Goal: Find specific page/section: Find specific page/section

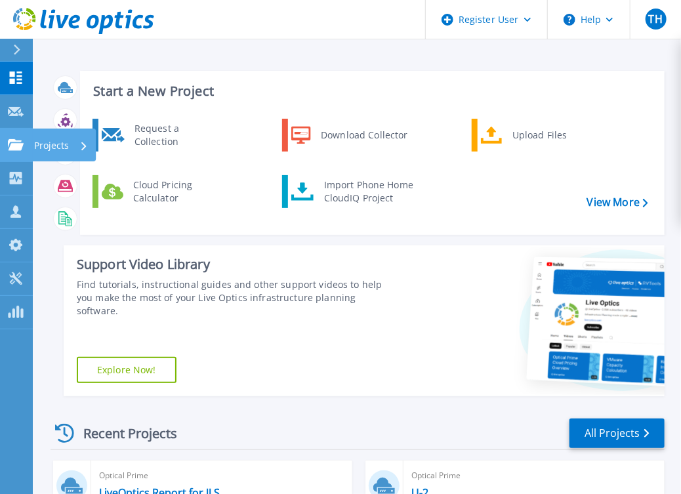
click at [22, 149] on icon at bounding box center [16, 144] width 16 height 11
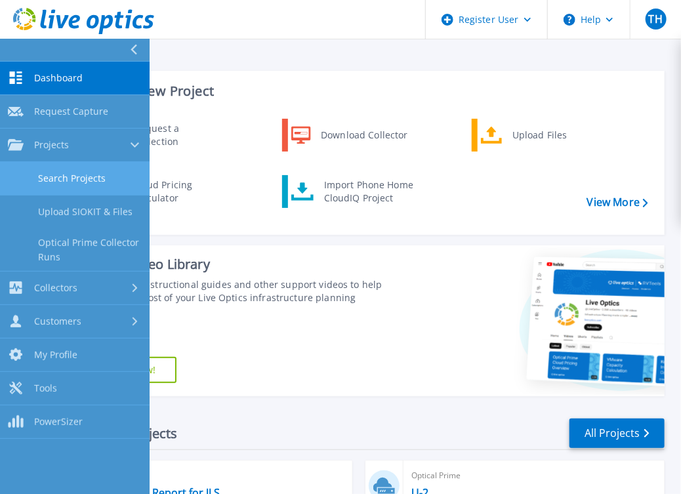
click at [72, 174] on link "Search Projects" at bounding box center [74, 178] width 149 height 33
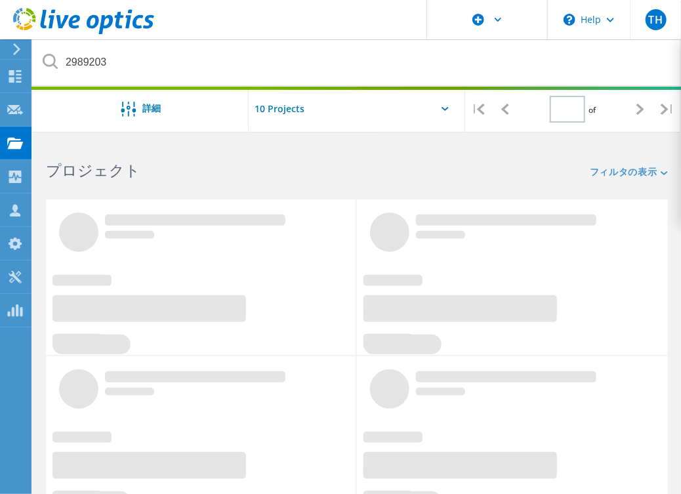
type input "1"
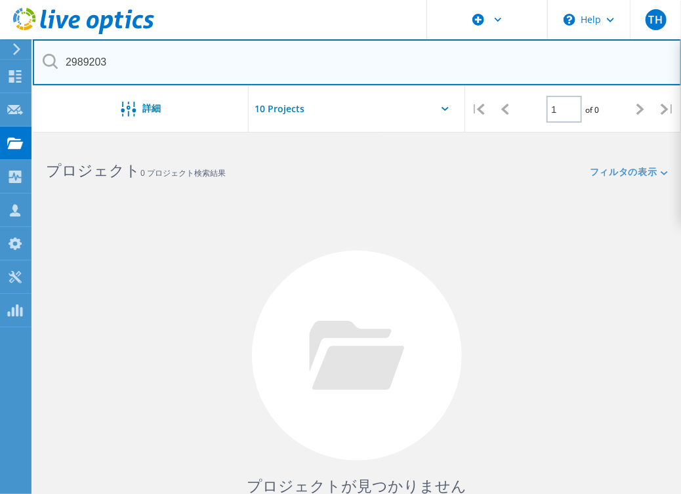
click at [127, 64] on input "2989203" at bounding box center [357, 62] width 648 height 46
drag, startPoint x: 151, startPoint y: 62, endPoint x: -1, endPoint y: 63, distance: 152.1
click at [0, 63] on html "\n Help Explore Helpful Articles Contact Support TH Dell ユーザー Takaaki Horiuchi …" at bounding box center [340, 295] width 681 height 591
click at [267, 56] on input "2989203" at bounding box center [357, 62] width 648 height 46
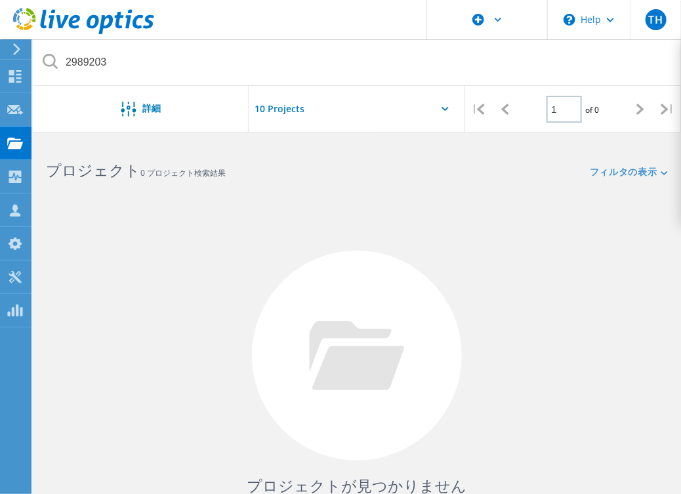
click at [275, 110] on input "text" at bounding box center [313, 109] width 131 height 46
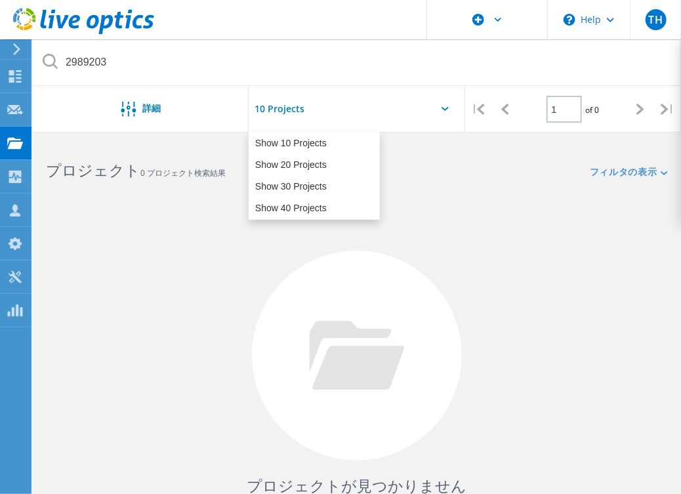
click at [275, 110] on input "text" at bounding box center [313, 109] width 131 height 46
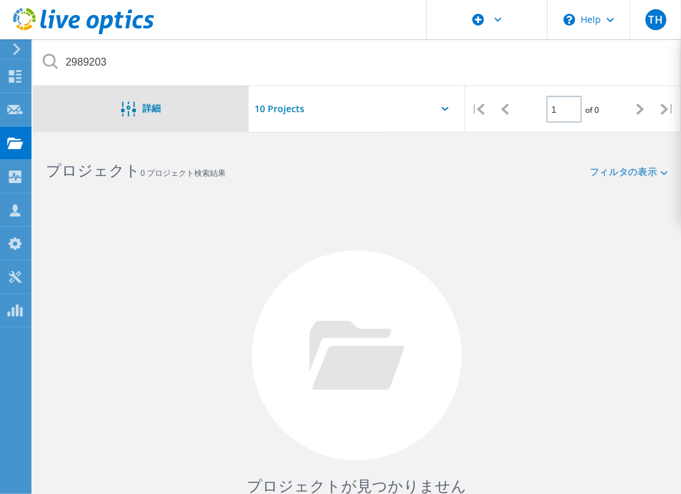
click at [150, 108] on span "詳細" at bounding box center [151, 108] width 18 height 9
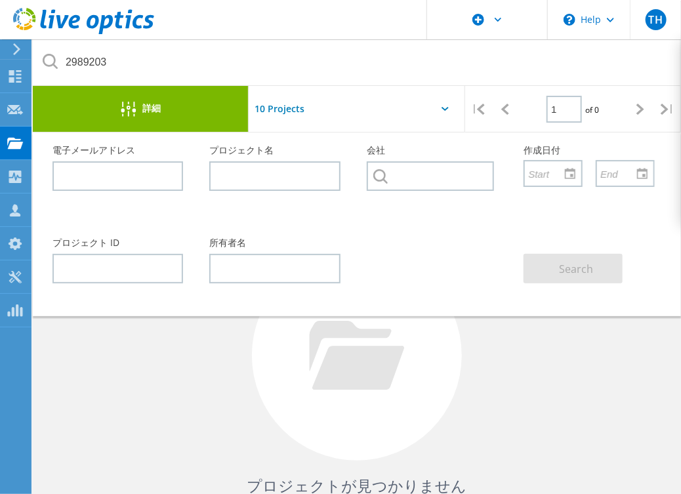
click at [150, 108] on span "詳細" at bounding box center [151, 108] width 18 height 9
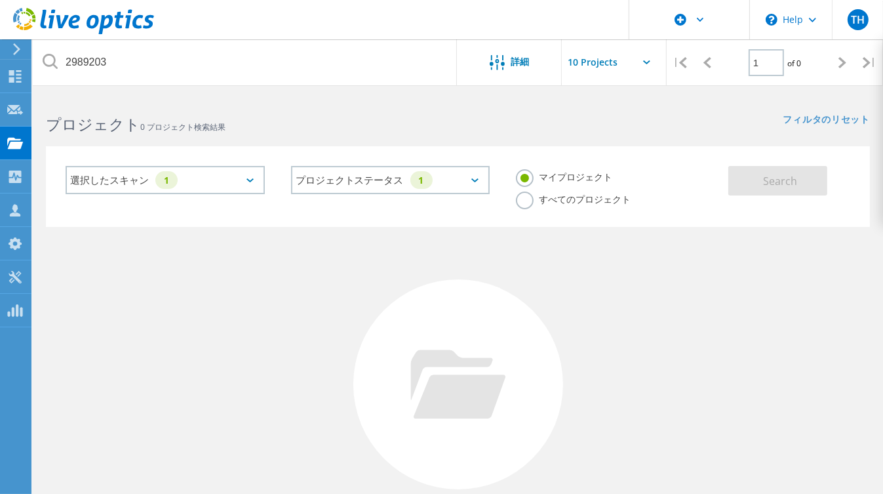
click at [568, 201] on label "すべてのプロジェクト" at bounding box center [573, 197] width 115 height 12
click at [0, 0] on input "すべてのプロジェクト" at bounding box center [0, 0] width 0 height 0
click at [688, 187] on button "Search" at bounding box center [777, 181] width 99 height 30
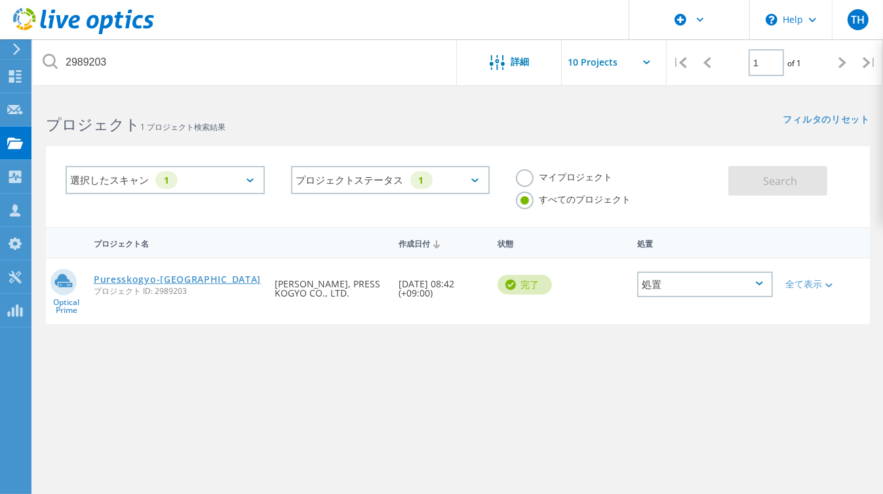
click at [147, 281] on link "Puresskogyo-[GEOGRAPHIC_DATA]" at bounding box center [177, 279] width 167 height 9
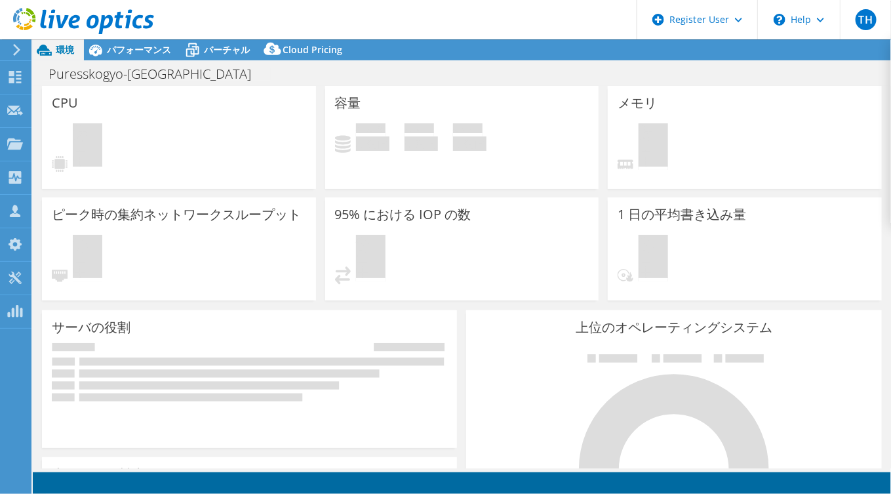
select select "[GEOGRAPHIC_DATA]"
select select "JPY"
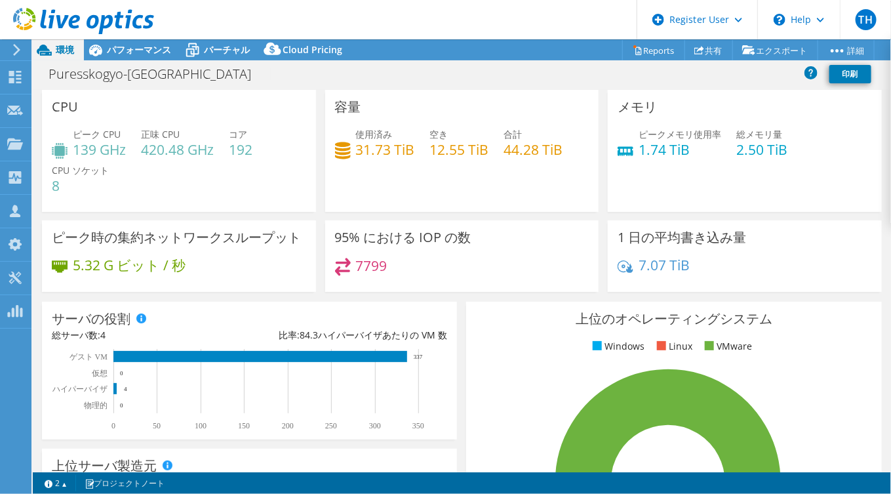
click at [517, 12] on header "TH Dell ユーザー Takaaki Horiuchi T.Horiuchi@dell.com Dell My Profile Log Out \n He…" at bounding box center [445, 19] width 891 height 39
click at [386, 135] on span "使用済み" at bounding box center [374, 134] width 37 height 12
click at [358, 129] on span "使用済み" at bounding box center [374, 134] width 37 height 12
click at [462, 145] on h4 "12.55 TiB" at bounding box center [459, 149] width 59 height 14
click at [405, 145] on h4 "31.73 TiB" at bounding box center [385, 149] width 59 height 14
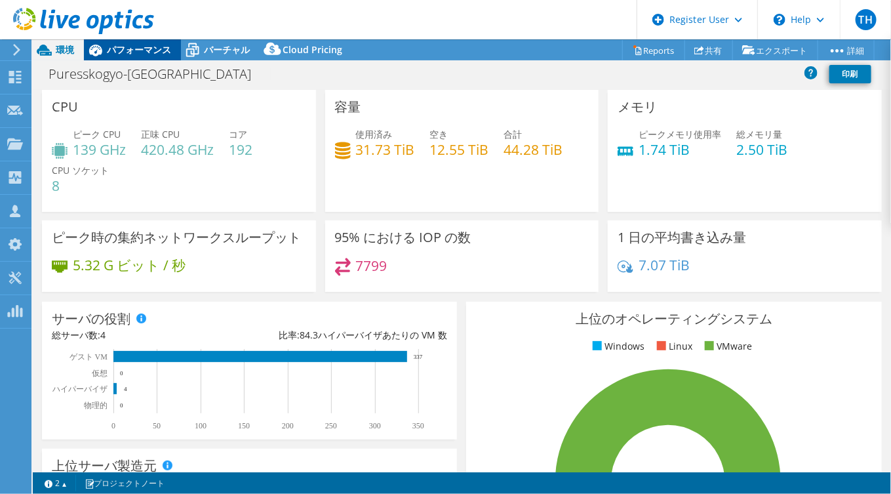
click at [153, 54] on span "パフォーマンス" at bounding box center [139, 49] width 64 height 12
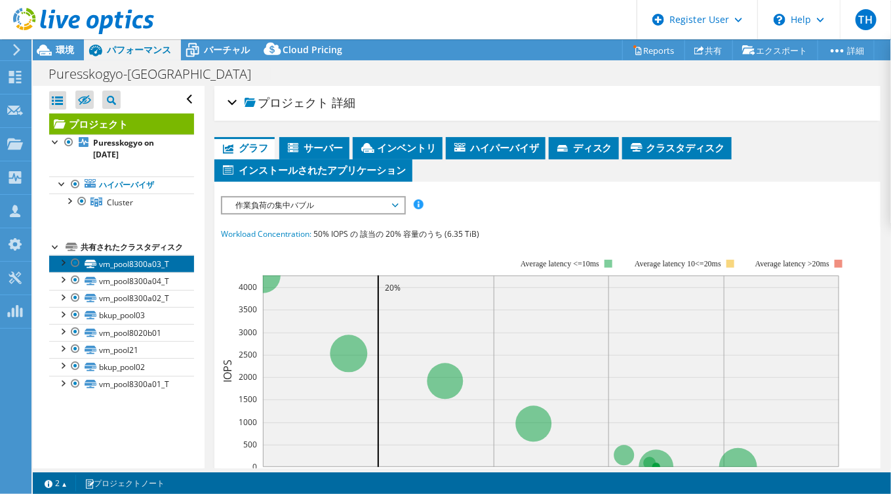
click at [157, 258] on link "vm_pool8300a03_T" at bounding box center [121, 263] width 145 height 17
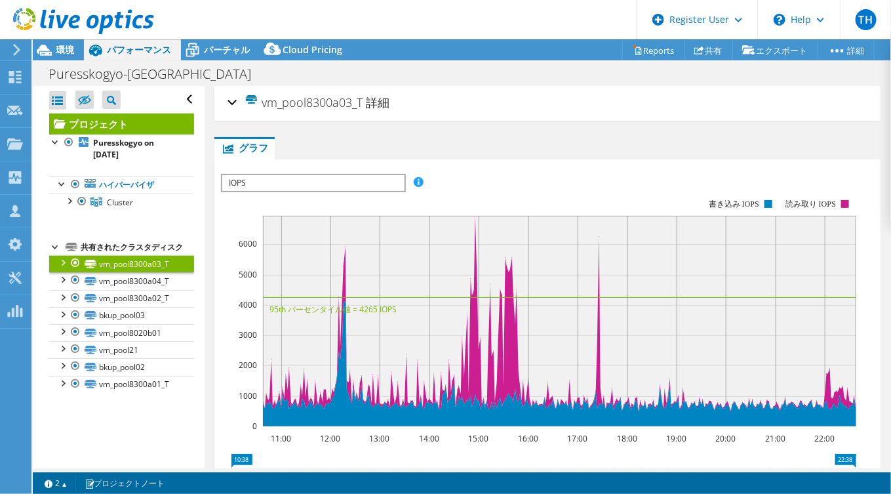
click at [157, 258] on link "vm_pool8300a03_T" at bounding box center [121, 263] width 145 height 17
click at [123, 199] on span "Cluster" at bounding box center [120, 202] width 26 height 11
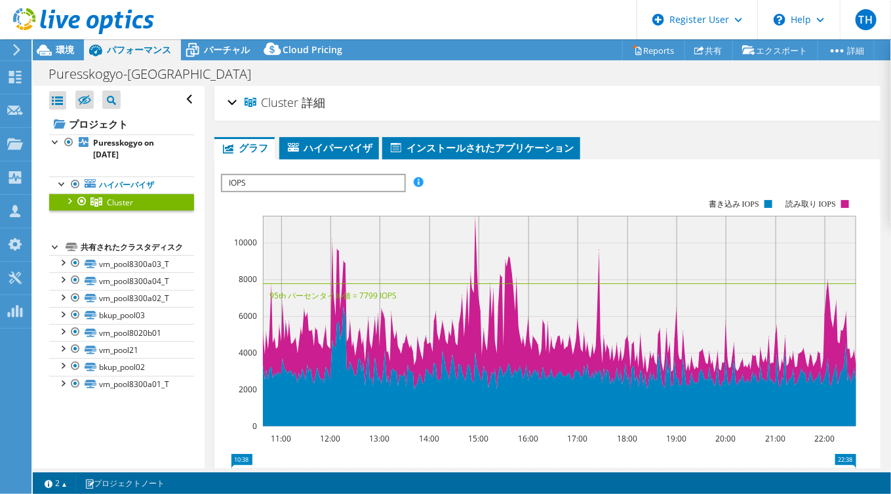
click at [123, 199] on span "Cluster" at bounding box center [120, 202] width 26 height 11
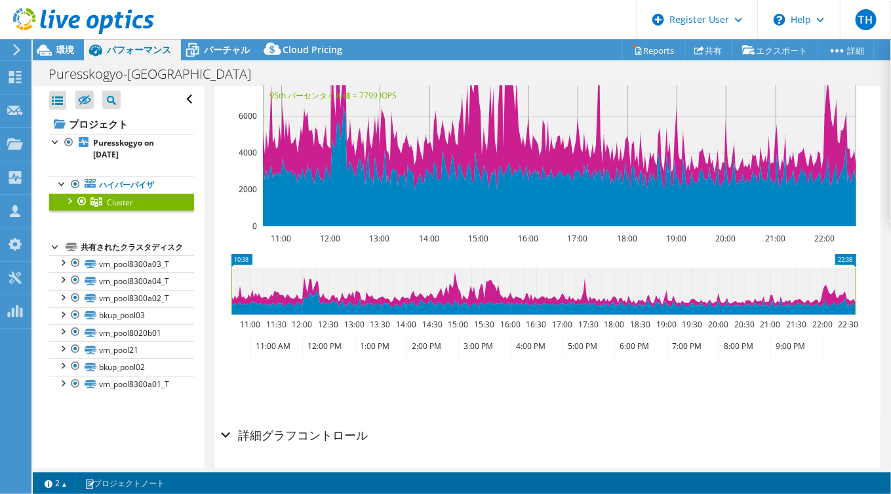
scroll to position [242, 0]
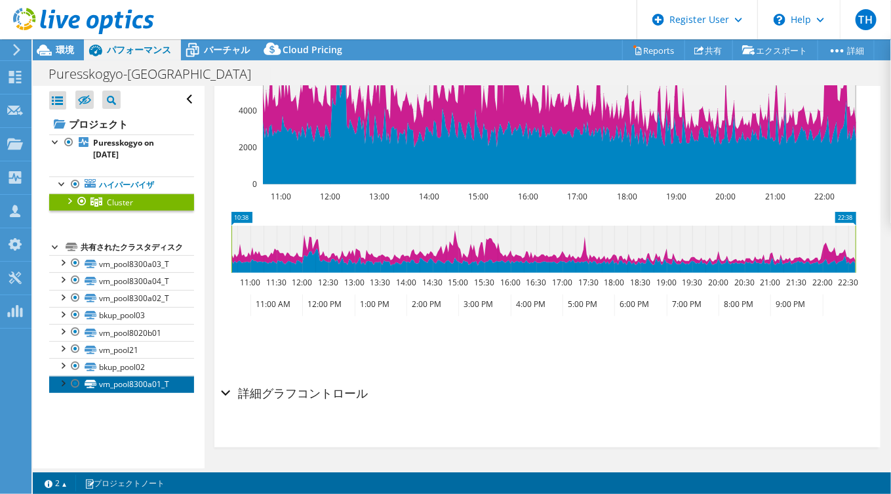
click at [130, 384] on link "vm_pool8300a01_T" at bounding box center [121, 384] width 145 height 17
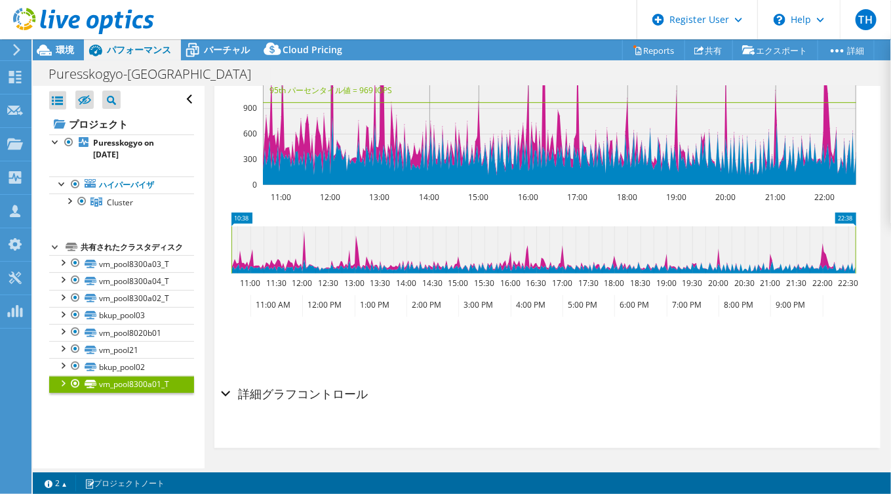
click at [132, 383] on link "vm_pool8300a01_T" at bounding box center [121, 384] width 145 height 17
click at [75, 53] on div "環境" at bounding box center [58, 49] width 51 height 21
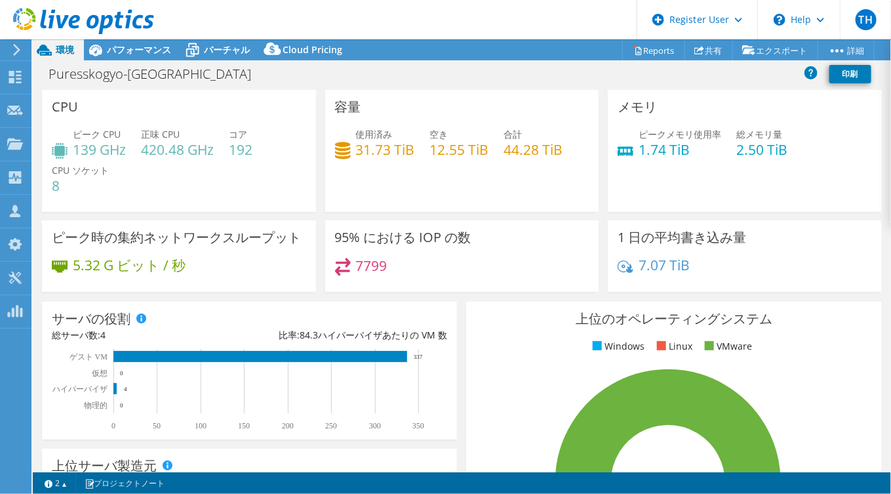
click at [357, 147] on h4 "31.73 TiB" at bounding box center [385, 149] width 59 height 14
click at [343, 150] on icon at bounding box center [343, 150] width 16 height 19
click at [383, 136] on span "使用済み" at bounding box center [374, 134] width 37 height 12
click at [809, 75] on icon at bounding box center [810, 72] width 13 height 13
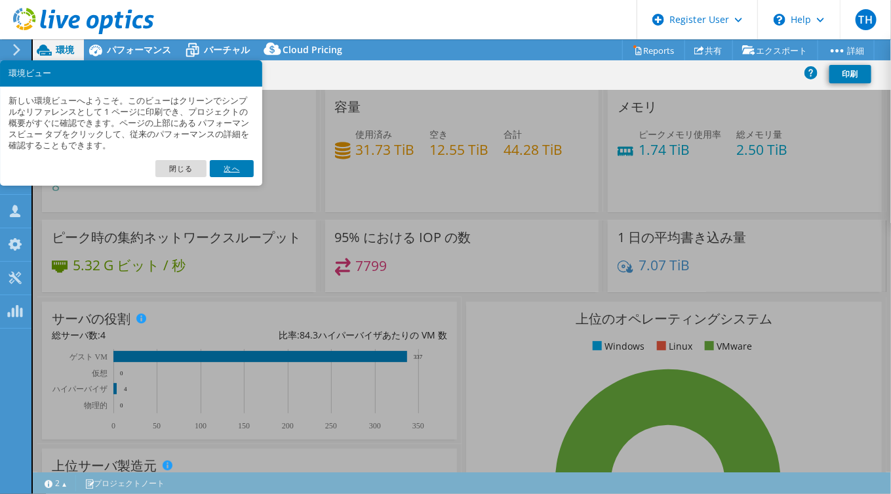
click at [222, 170] on link "次へ" at bounding box center [231, 168] width 43 height 17
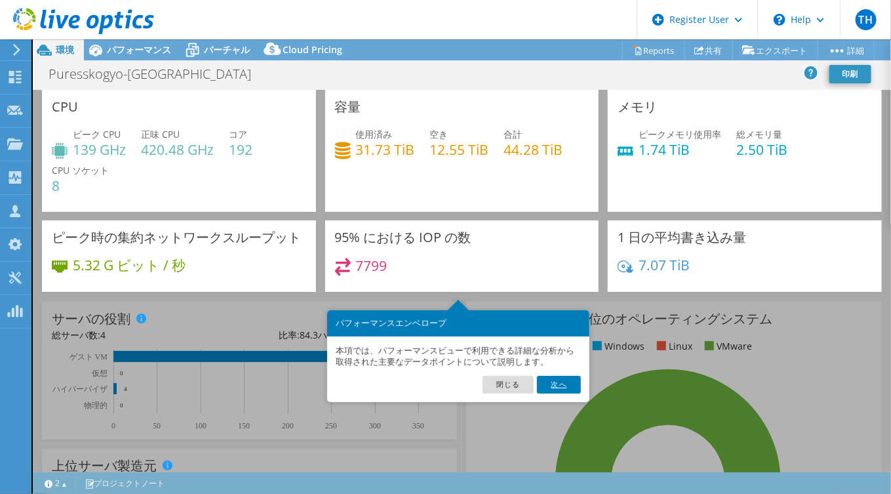
click at [565, 390] on link "次へ" at bounding box center [558, 384] width 43 height 17
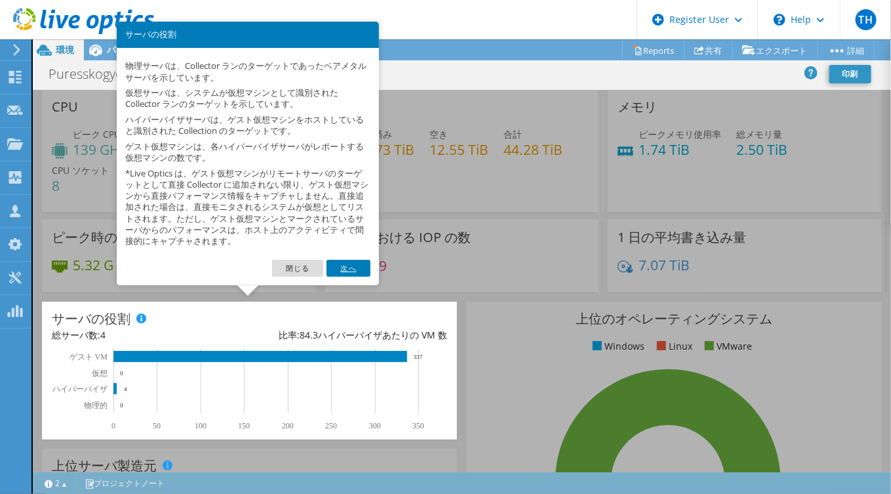
click at [343, 267] on link "次へ" at bounding box center [348, 268] width 43 height 17
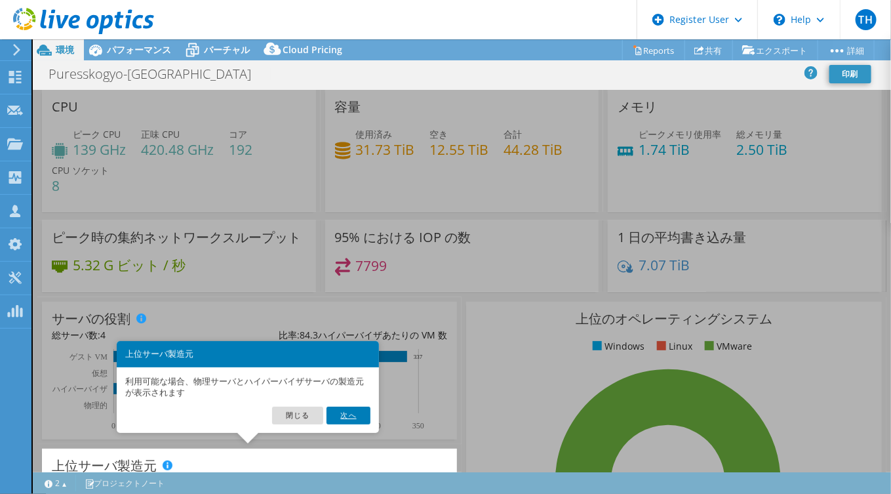
click at [339, 412] on link "次へ" at bounding box center [348, 414] width 43 height 17
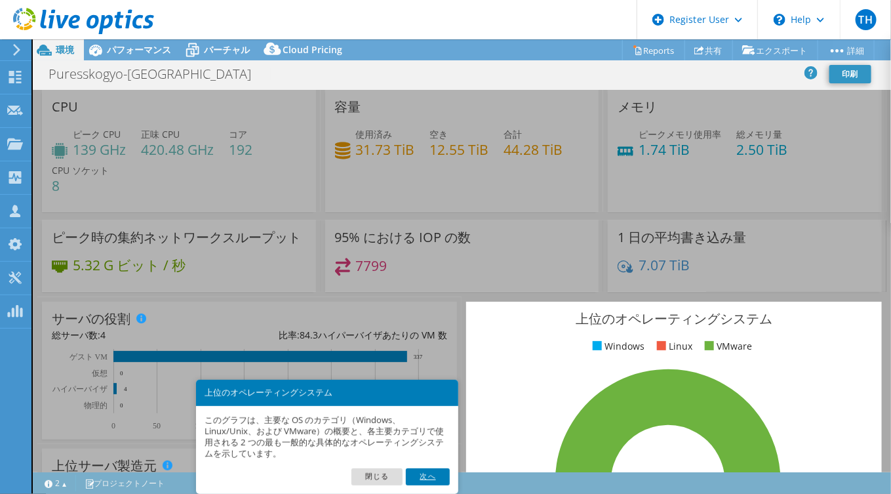
click at [446, 479] on link "次へ" at bounding box center [427, 476] width 43 height 17
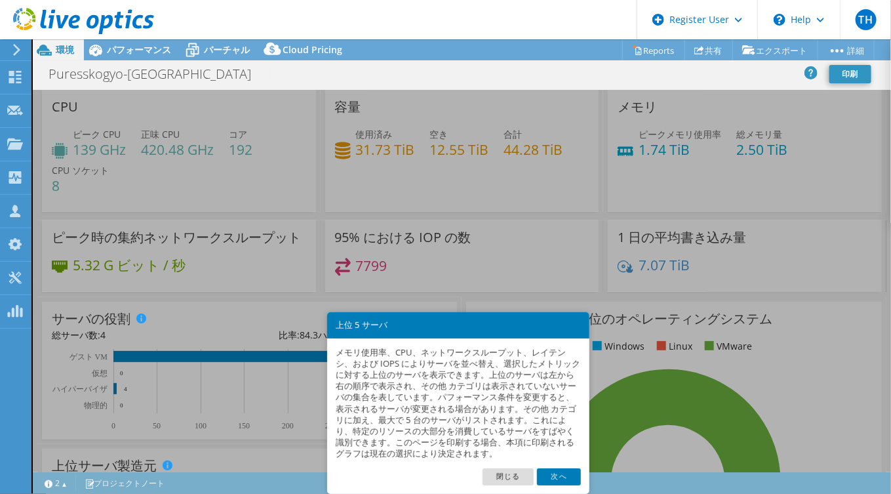
scroll to position [416, 0]
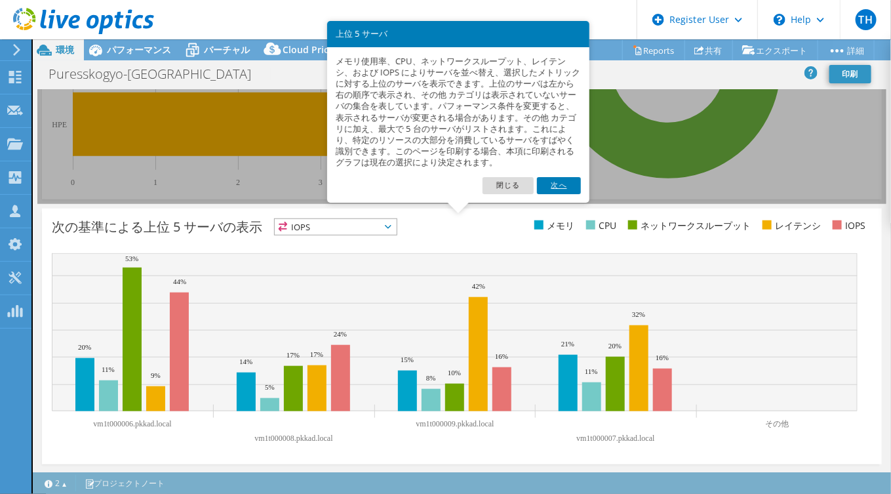
click at [576, 184] on link "次へ" at bounding box center [558, 185] width 43 height 17
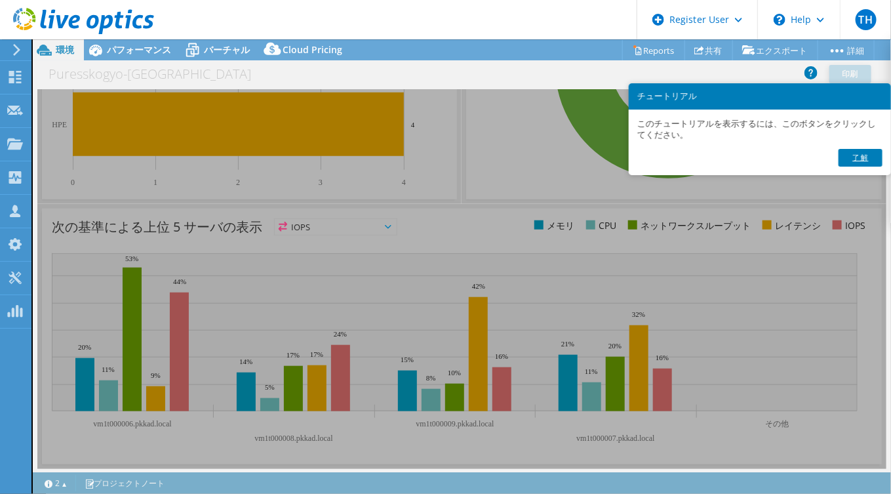
click at [873, 159] on link "了解" at bounding box center [860, 157] width 43 height 17
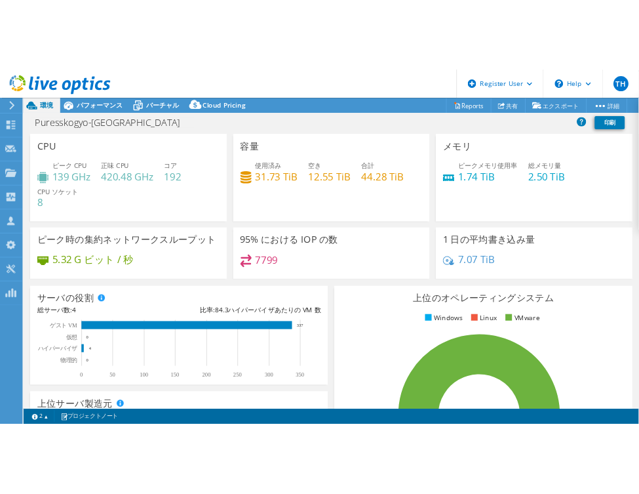
scroll to position [241, 0]
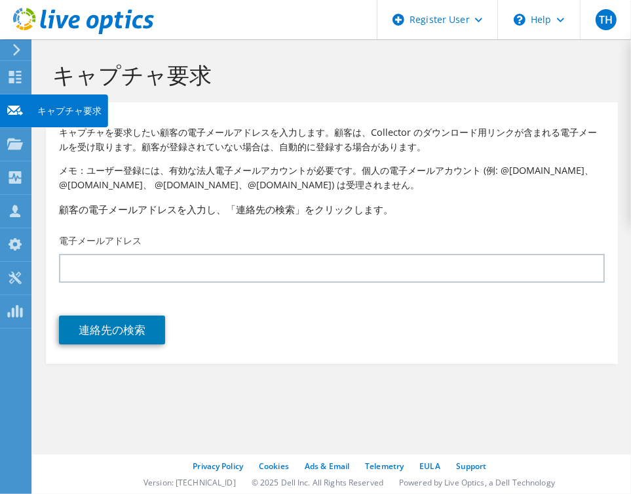
click at [16, 110] on icon at bounding box center [15, 110] width 16 height 12
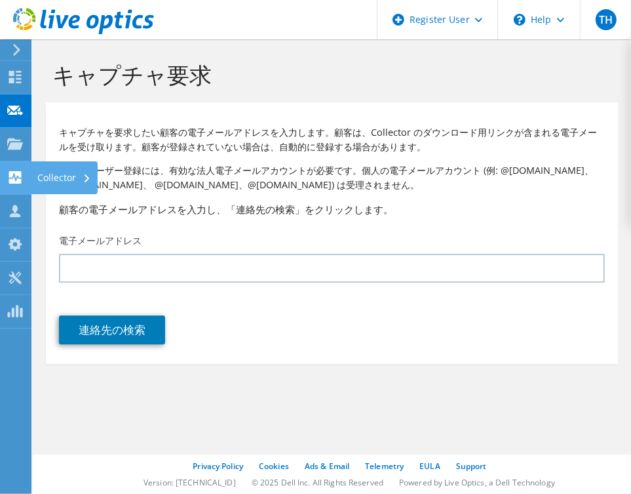
click at [17, 178] on use at bounding box center [15, 177] width 12 height 12
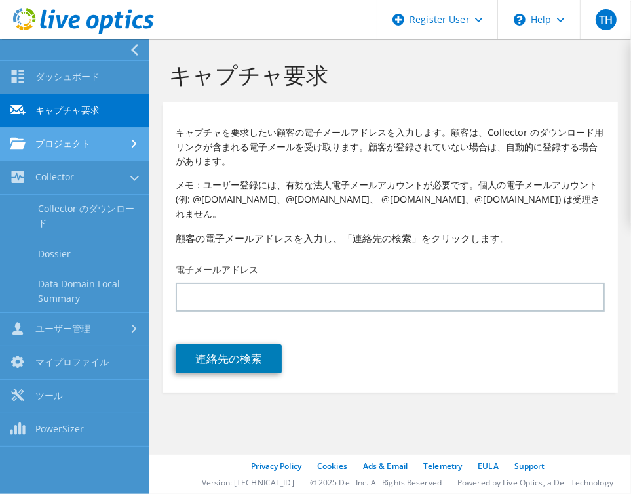
click at [48, 138] on link "プロジェクト" at bounding box center [74, 144] width 149 height 33
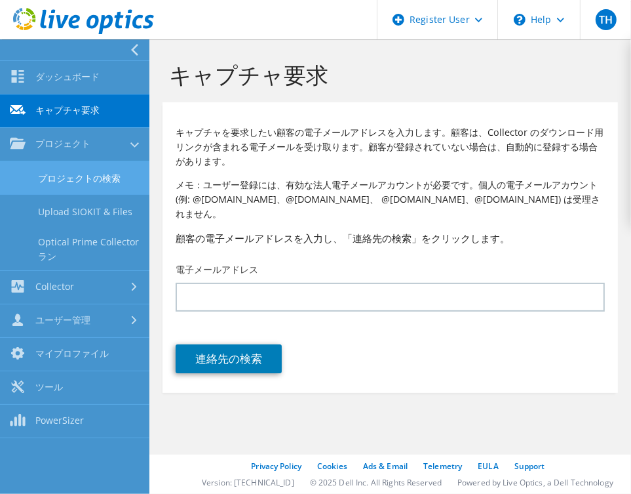
click at [78, 179] on link "プロジェクトの検索" at bounding box center [74, 177] width 149 height 33
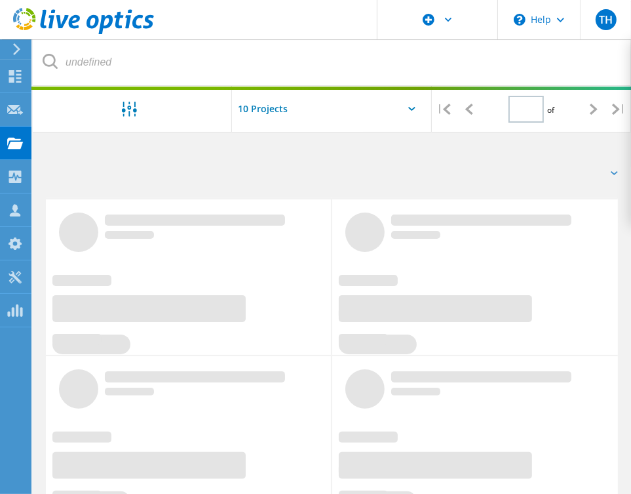
type input "1"
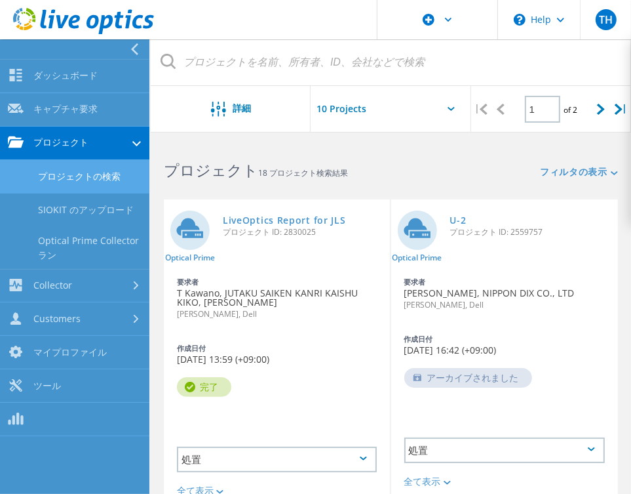
click at [81, 139] on link "プロジェクト" at bounding box center [74, 143] width 149 height 33
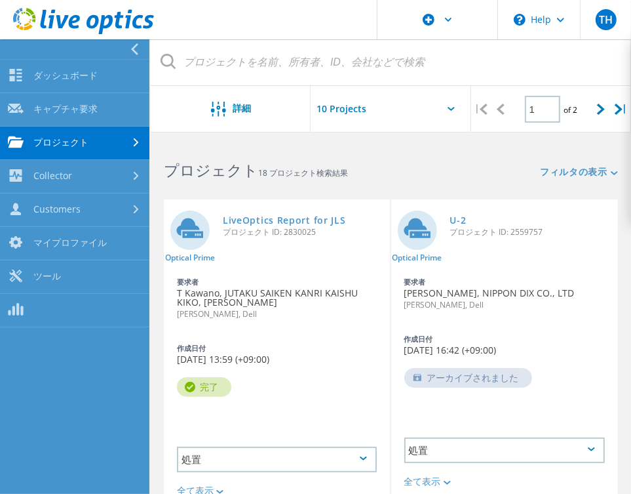
click at [81, 139] on link "プロジェクト" at bounding box center [74, 143] width 149 height 33
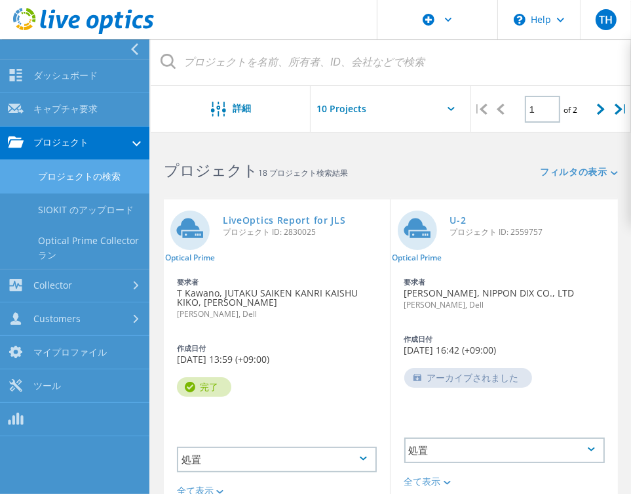
click at [114, 178] on link "プロジェクトの検索" at bounding box center [74, 176] width 149 height 33
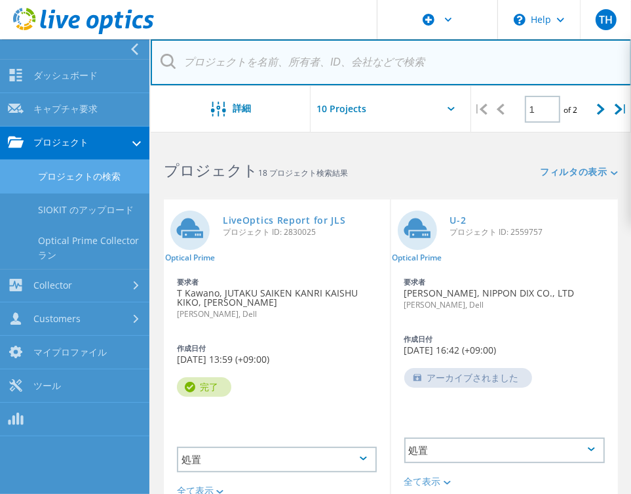
click at [397, 72] on input "text" at bounding box center [391, 62] width 481 height 46
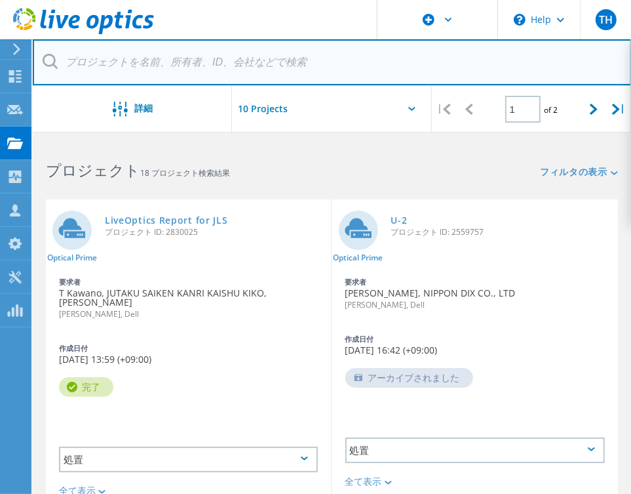
click at [285, 71] on input "text" at bounding box center [332, 62] width 599 height 46
paste input "2989203"
type input "2989203"
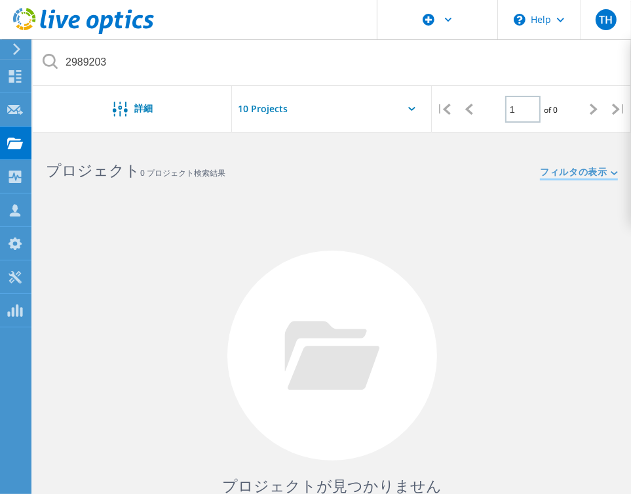
click at [578, 167] on link "フィルタの表示" at bounding box center [579, 172] width 78 height 11
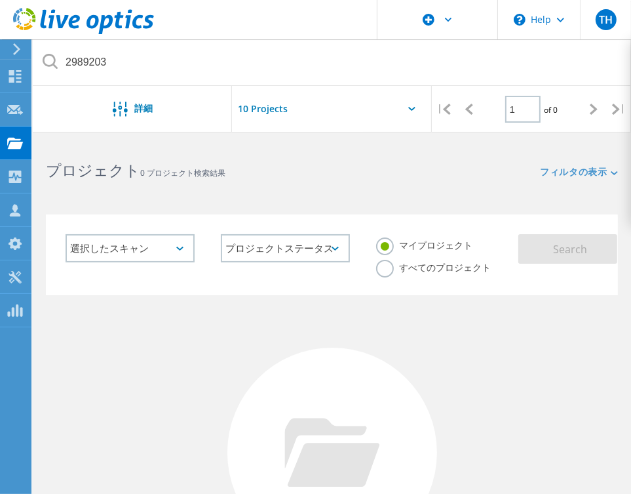
click at [429, 262] on label "すべてのプロジェクト" at bounding box center [433, 266] width 115 height 12
click at [0, 0] on input "すべてのプロジェクト" at bounding box center [0, 0] width 0 height 0
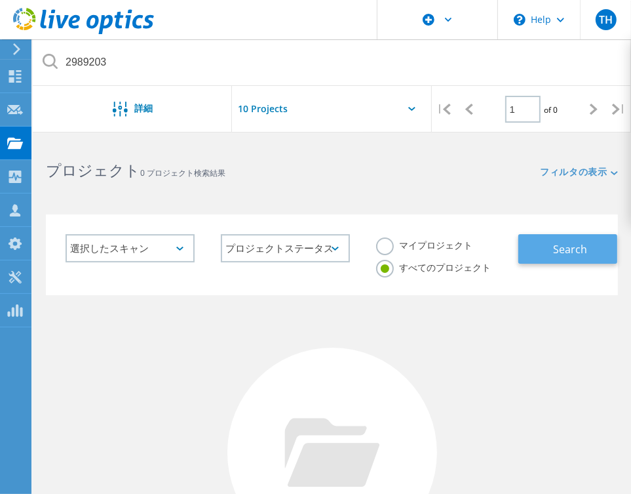
click at [573, 252] on span "Search" at bounding box center [570, 249] width 34 height 14
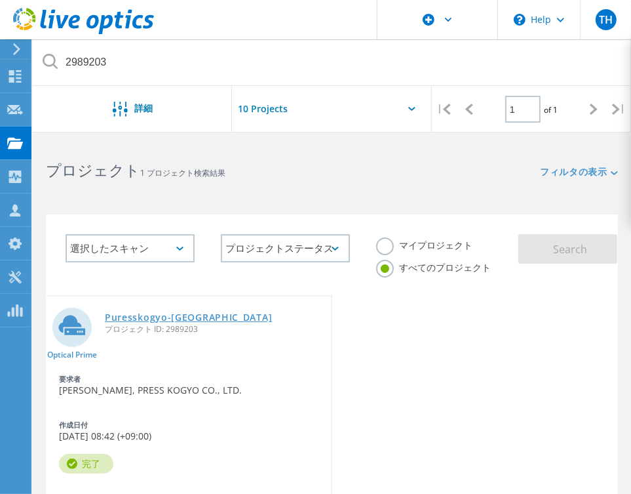
click at [148, 316] on link "Puresskogyo-[GEOGRAPHIC_DATA]" at bounding box center [188, 317] width 167 height 9
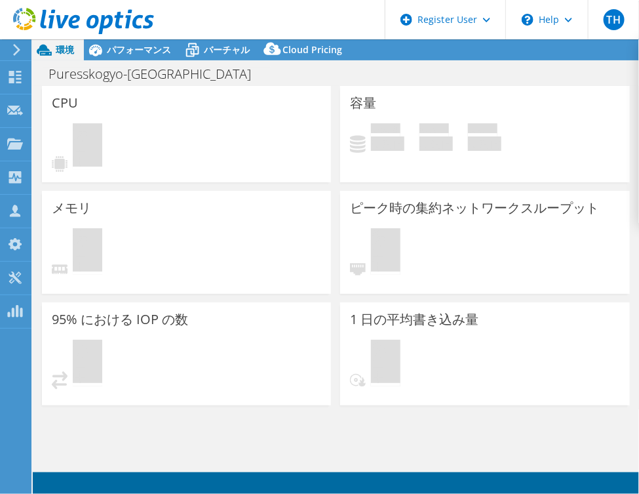
select select "USD"
select select "[GEOGRAPHIC_DATA]"
select select "JPY"
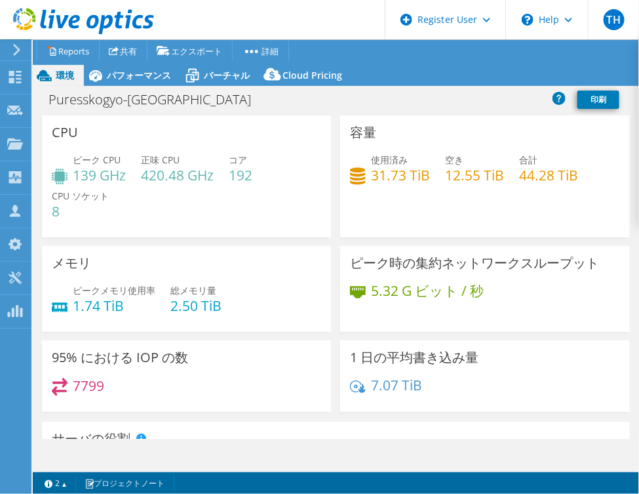
click at [96, 170] on h4 "139 GHz" at bounding box center [99, 175] width 53 height 14
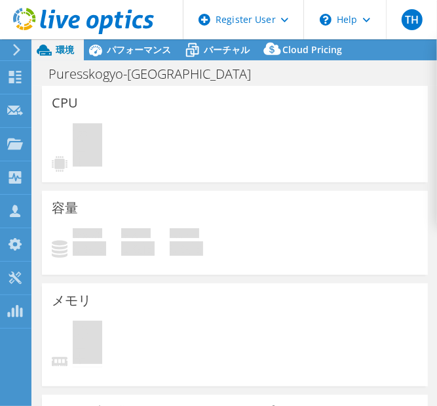
select select "[GEOGRAPHIC_DATA]"
select select "JPY"
